Goal: Task Accomplishment & Management: Complete application form

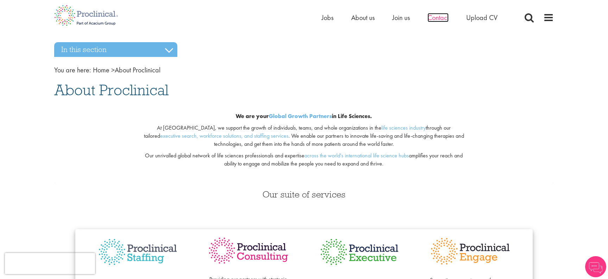
click at [434, 19] on span "Contact" at bounding box center [437, 17] width 21 height 9
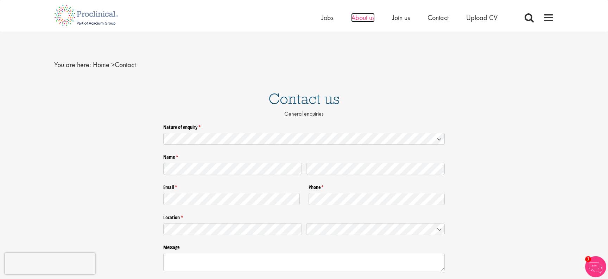
click at [357, 20] on span "About us" at bounding box center [363, 17] width 24 height 9
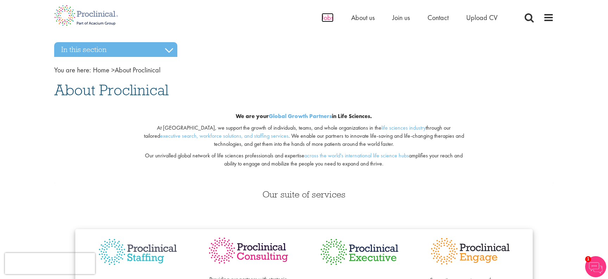
click at [332, 19] on span "Jobs" at bounding box center [328, 17] width 12 height 9
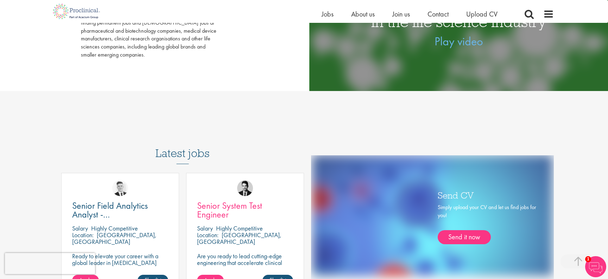
scroll to position [422, 0]
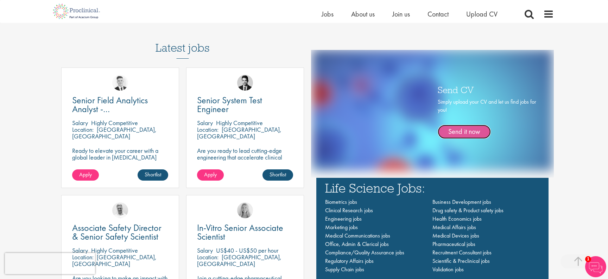
click at [459, 132] on link "Send it now" at bounding box center [464, 132] width 53 height 14
